Goal: Find specific page/section: Find specific page/section

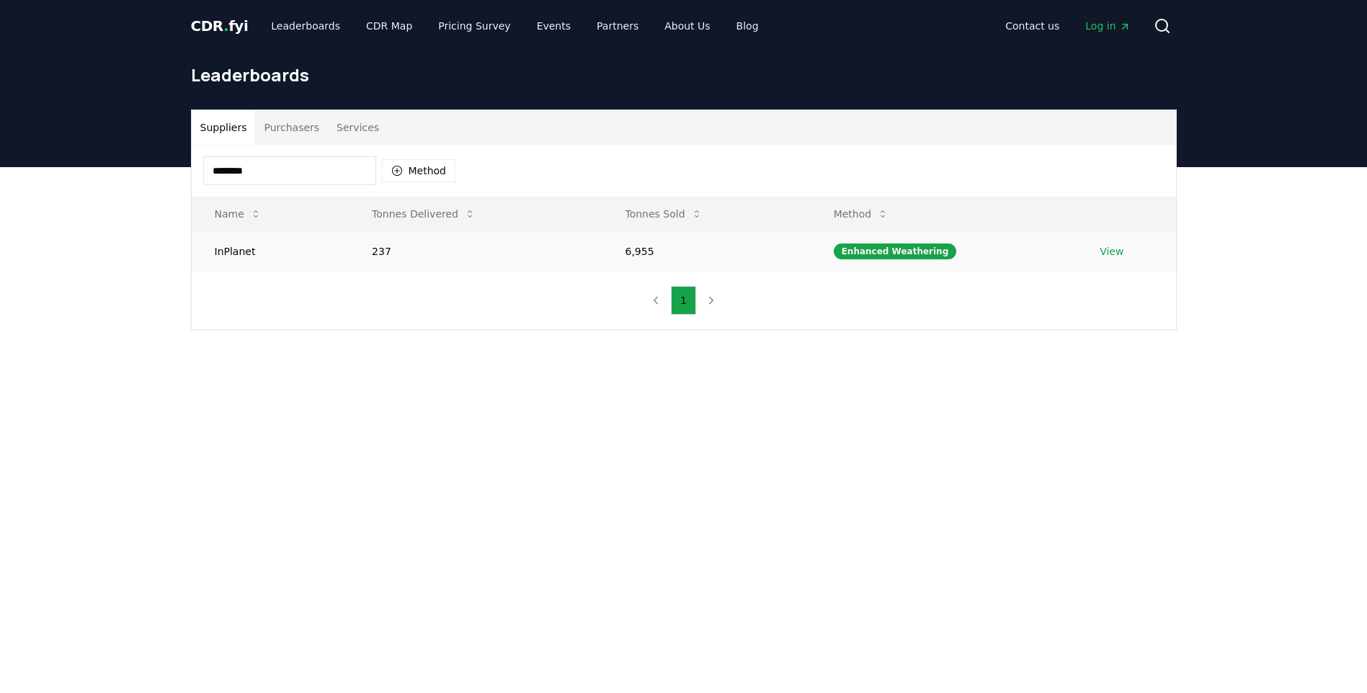
click at [1115, 253] on link "View" at bounding box center [1112, 251] width 24 height 14
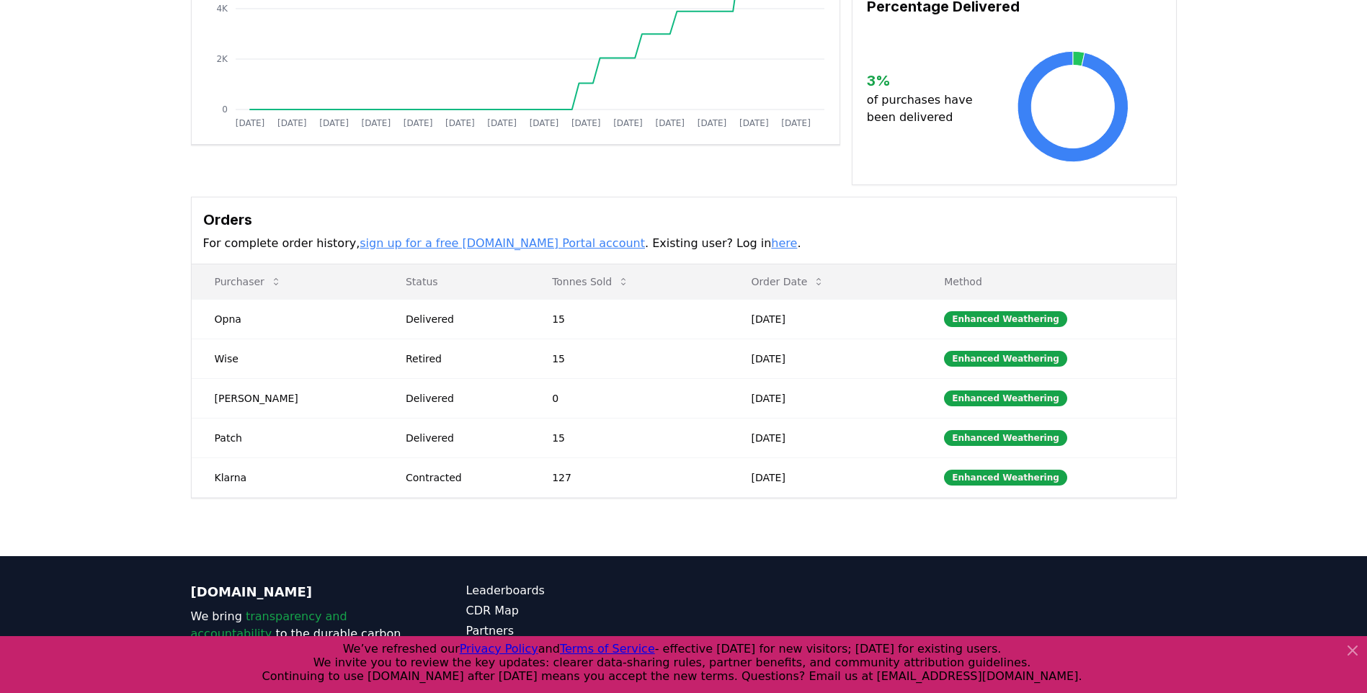
scroll to position [288, 0]
